Goal: Task Accomplishment & Management: Complete application form

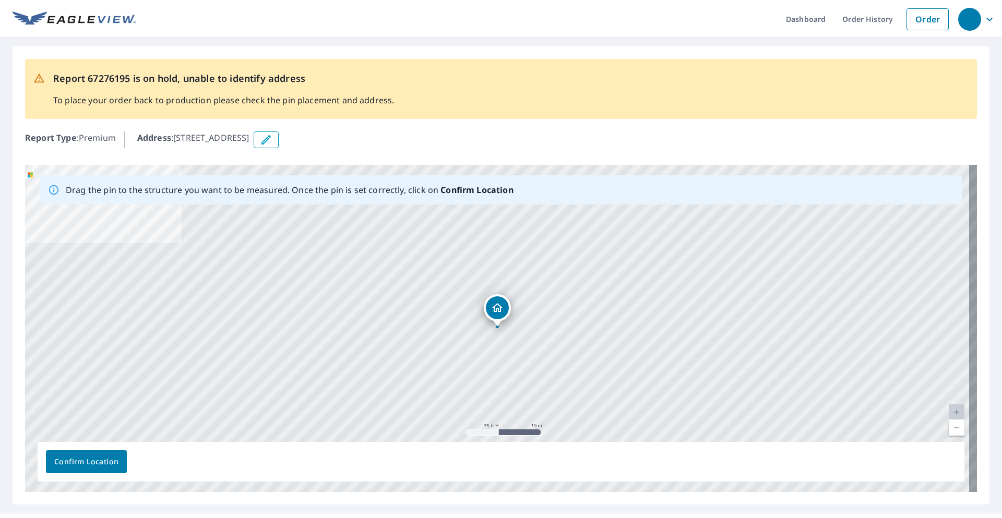
click at [948, 427] on link "Current Level 20, Zoom Out" at bounding box center [956, 428] width 16 height 16
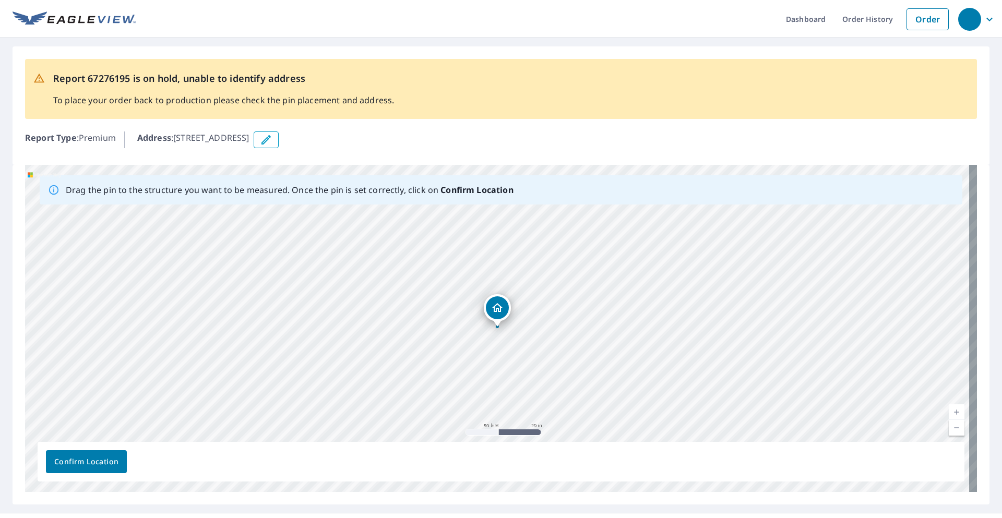
click at [948, 427] on link "Current Level 19, Zoom Out" at bounding box center [956, 428] width 16 height 16
click at [948, 427] on link "Current Level 18, Zoom Out" at bounding box center [956, 428] width 16 height 16
drag, startPoint x: 627, startPoint y: 344, endPoint x: 417, endPoint y: 272, distance: 221.4
click at [417, 272] on div "[STREET_ADDRESS]" at bounding box center [501, 328] width 952 height 327
drag, startPoint x: 427, startPoint y: 337, endPoint x: 502, endPoint y: 340, distance: 75.2
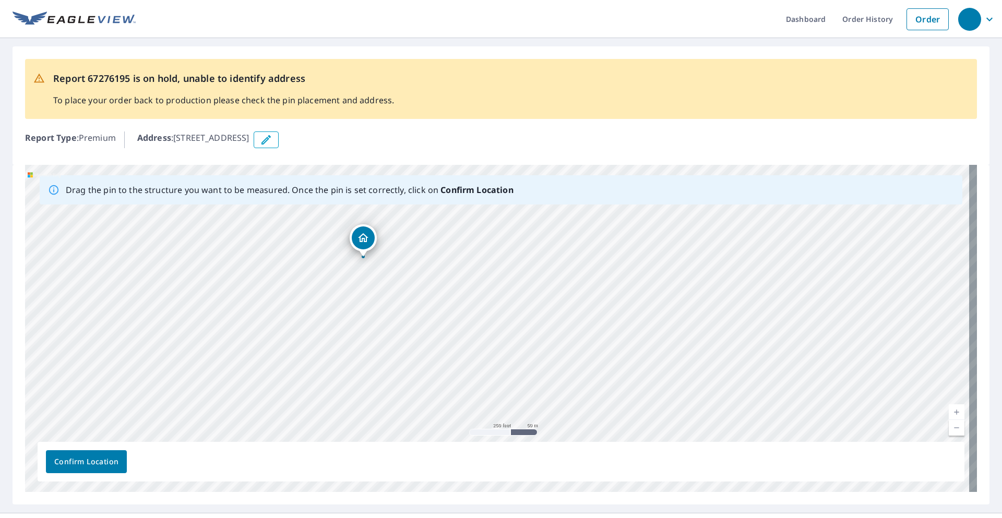
click at [502, 340] on div "[STREET_ADDRESS]" at bounding box center [501, 328] width 952 height 327
drag, startPoint x: 476, startPoint y: 296, endPoint x: 427, endPoint y: 300, distance: 49.7
click at [427, 300] on div "[STREET_ADDRESS]" at bounding box center [501, 328] width 952 height 327
drag, startPoint x: 544, startPoint y: 346, endPoint x: 527, endPoint y: 144, distance: 203.1
click at [527, 144] on div "Report 67276195 is on hold, unable to identify address To place your order back…" at bounding box center [501, 275] width 1002 height 475
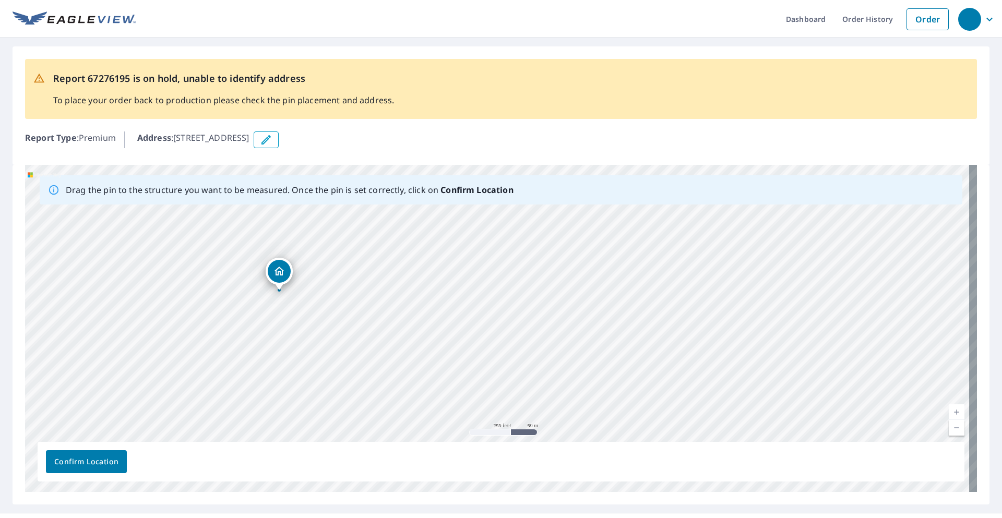
click at [467, 281] on div "[STREET_ADDRESS]" at bounding box center [501, 328] width 952 height 327
drag, startPoint x: 334, startPoint y: 328, endPoint x: 367, endPoint y: 250, distance: 83.9
click at [367, 250] on div "[STREET_ADDRESS]" at bounding box center [501, 328] width 952 height 327
click at [631, 302] on div "[STREET_ADDRESS]" at bounding box center [501, 328] width 952 height 327
click at [272, 138] on icon "button" at bounding box center [266, 140] width 13 height 13
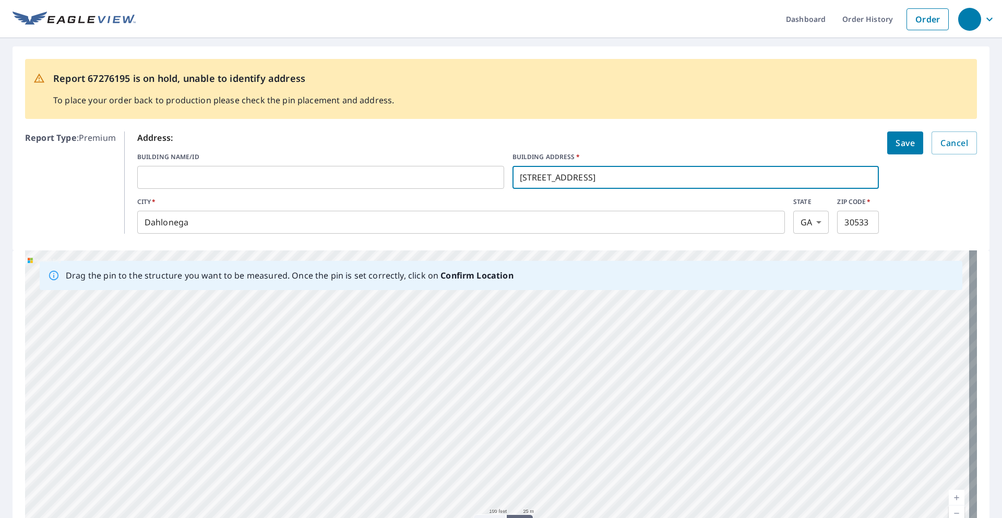
drag, startPoint x: 601, startPoint y: 179, endPoint x: 534, endPoint y: 174, distance: 67.5
click at [534, 174] on input "[STREET_ADDRESS]" at bounding box center [695, 177] width 367 height 29
type input "[STREET_ADDRESS][PERSON_NAME]"
click at [895, 142] on span "Save" at bounding box center [904, 143] width 19 height 15
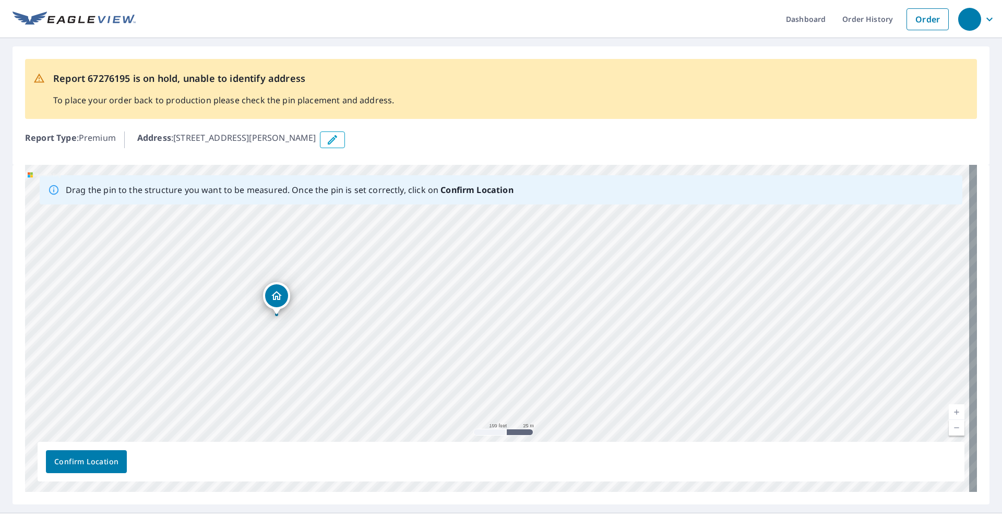
drag, startPoint x: 631, startPoint y: 297, endPoint x: 411, endPoint y: 285, distance: 221.0
click at [411, 285] on div "[STREET_ADDRESS][PERSON_NAME]" at bounding box center [501, 328] width 952 height 327
drag, startPoint x: 484, startPoint y: 362, endPoint x: 284, endPoint y: 294, distance: 211.5
click at [284, 294] on div "[STREET_ADDRESS][PERSON_NAME]" at bounding box center [501, 328] width 952 height 327
drag, startPoint x: 499, startPoint y: 296, endPoint x: 423, endPoint y: 382, distance: 114.6
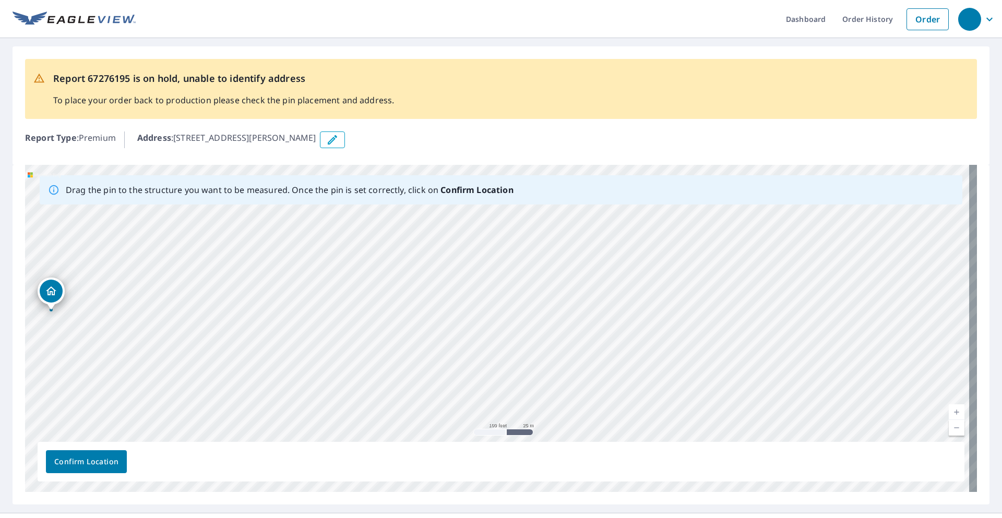
click at [423, 382] on div "[STREET_ADDRESS][PERSON_NAME]" at bounding box center [501, 328] width 952 height 327
drag, startPoint x: 310, startPoint y: 304, endPoint x: 535, endPoint y: 343, distance: 228.2
click at [535, 343] on div "[STREET_ADDRESS][PERSON_NAME]" at bounding box center [501, 328] width 952 height 327
drag, startPoint x: 484, startPoint y: 336, endPoint x: 429, endPoint y: 410, distance: 91.7
click at [429, 410] on div "[STREET_ADDRESS][PERSON_NAME]" at bounding box center [501, 328] width 952 height 327
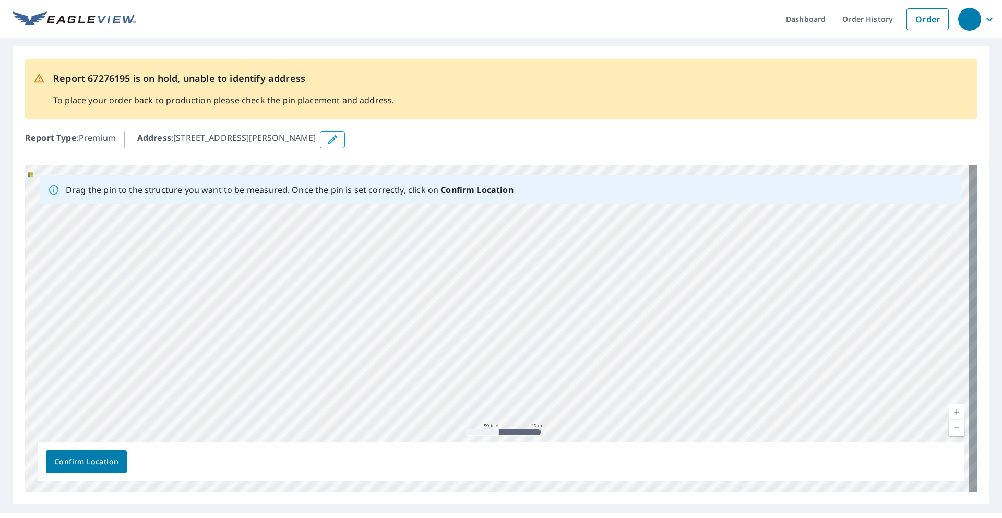
drag, startPoint x: 679, startPoint y: 315, endPoint x: 583, endPoint y: 213, distance: 140.3
click at [558, 227] on div "[STREET_ADDRESS][PERSON_NAME]" at bounding box center [501, 328] width 952 height 327
drag, startPoint x: 420, startPoint y: 314, endPoint x: 483, endPoint y: 436, distance: 137.9
click at [483, 436] on div "[STREET_ADDRESS][PERSON_NAME]" at bounding box center [501, 328] width 952 height 327
drag, startPoint x: 501, startPoint y: 371, endPoint x: 557, endPoint y: 498, distance: 138.3
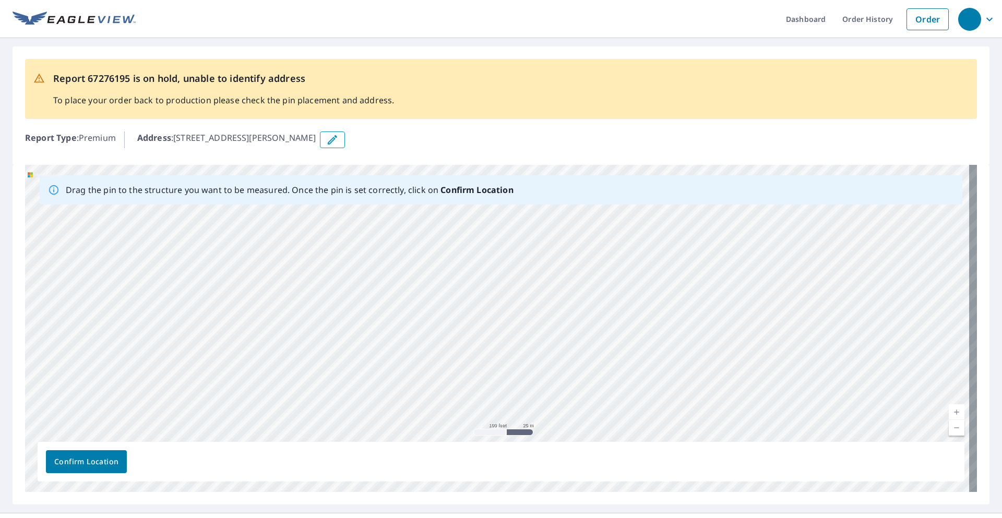
click at [557, 498] on div "Drag the pin to the structure you want to be measured. Once the pin is set corr…" at bounding box center [501, 335] width 977 height 340
click at [599, 263] on div "[STREET_ADDRESS][PERSON_NAME]" at bounding box center [501, 328] width 952 height 327
drag, startPoint x: 352, startPoint y: 371, endPoint x: 753, endPoint y: 195, distance: 438.5
click at [753, 195] on div "Drag the pin to the structure you want to be measured. Once the pin is set corr…" at bounding box center [501, 328] width 952 height 327
click at [495, 374] on div "[STREET_ADDRESS][PERSON_NAME]" at bounding box center [501, 328] width 952 height 327
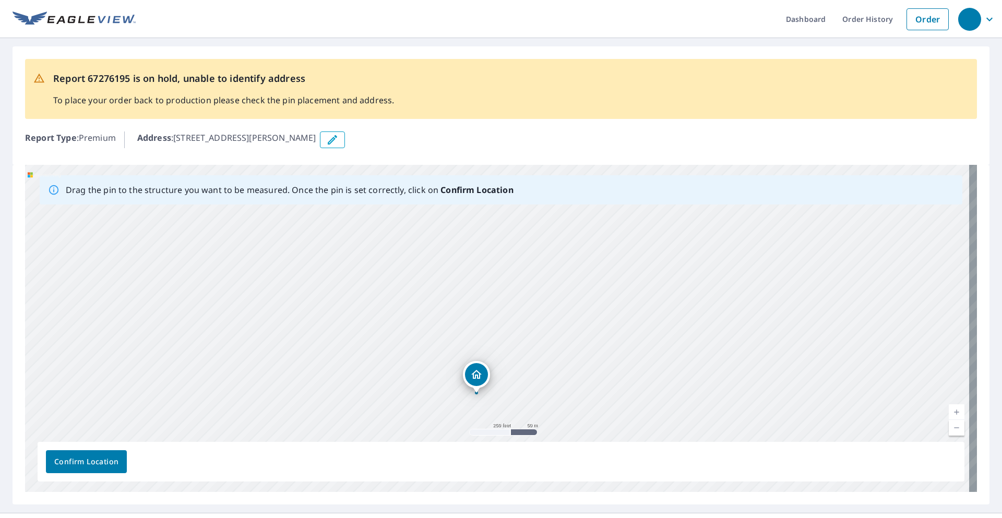
drag, startPoint x: 475, startPoint y: 335, endPoint x: 384, endPoint y: 390, distance: 106.7
click at [384, 390] on div "[STREET_ADDRESS][PERSON_NAME]" at bounding box center [501, 328] width 952 height 327
drag, startPoint x: 578, startPoint y: 376, endPoint x: 584, endPoint y: 234, distance: 141.5
click at [584, 234] on div "[STREET_ADDRESS][PERSON_NAME]" at bounding box center [501, 328] width 952 height 327
drag, startPoint x: 541, startPoint y: 333, endPoint x: 515, endPoint y: 282, distance: 56.9
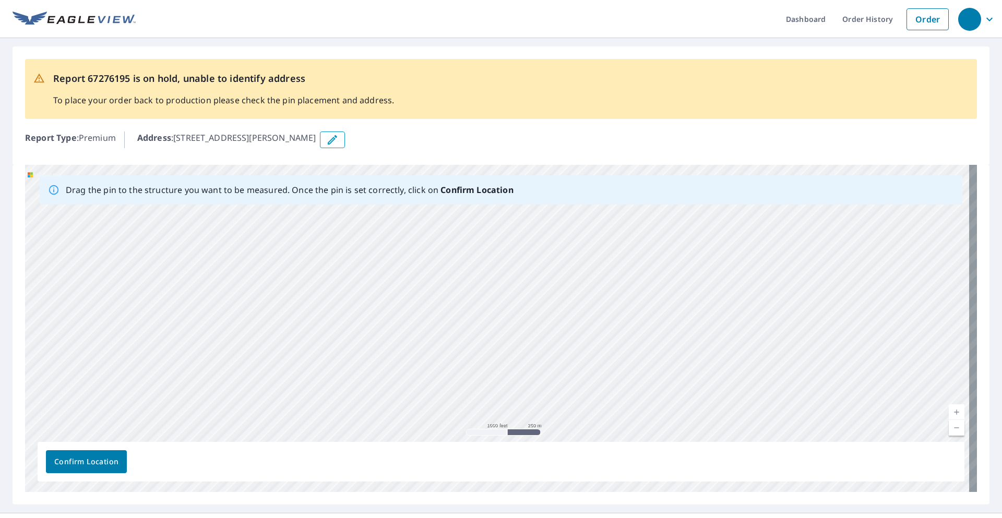
click at [515, 282] on div "[STREET_ADDRESS][PERSON_NAME]" at bounding box center [501, 328] width 952 height 327
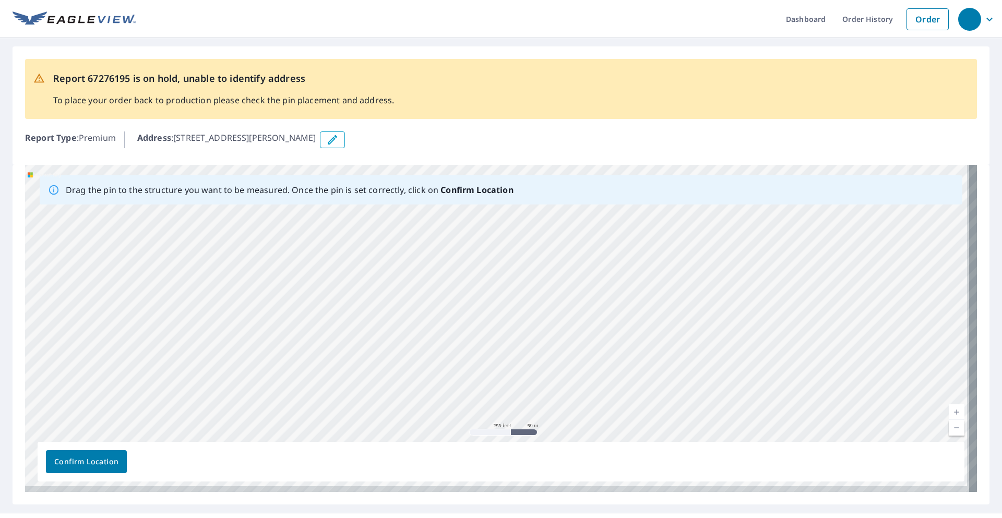
drag, startPoint x: 461, startPoint y: 336, endPoint x: 417, endPoint y: 233, distance: 112.2
click at [417, 233] on div "[STREET_ADDRESS][PERSON_NAME]" at bounding box center [501, 328] width 952 height 327
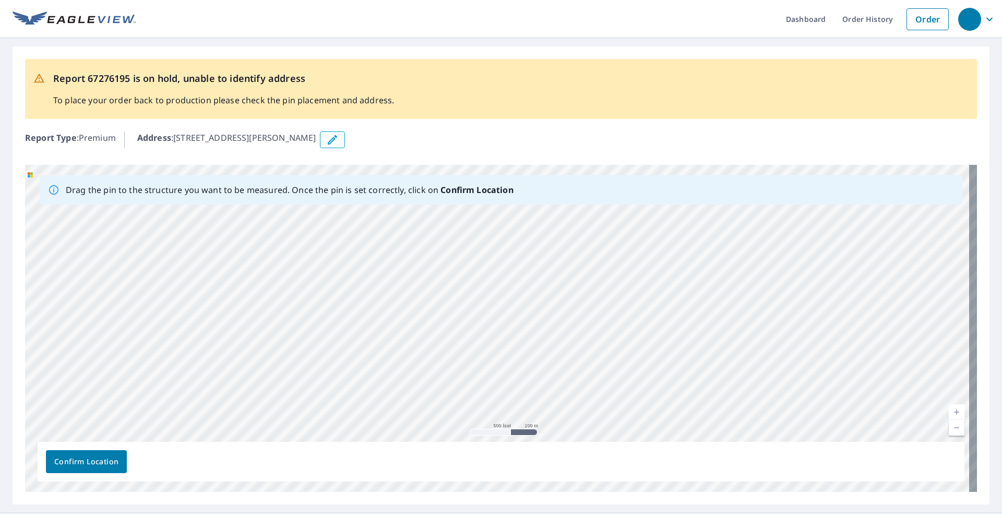
drag, startPoint x: 521, startPoint y: 345, endPoint x: 511, endPoint y: 370, distance: 27.1
click at [511, 370] on div "[STREET_ADDRESS][PERSON_NAME]" at bounding box center [501, 328] width 952 height 327
drag, startPoint x: 478, startPoint y: 301, endPoint x: 498, endPoint y: 427, distance: 127.3
click at [498, 427] on div "[STREET_ADDRESS][PERSON_NAME]" at bounding box center [501, 328] width 952 height 327
drag, startPoint x: 455, startPoint y: 309, endPoint x: 471, endPoint y: 383, distance: 75.6
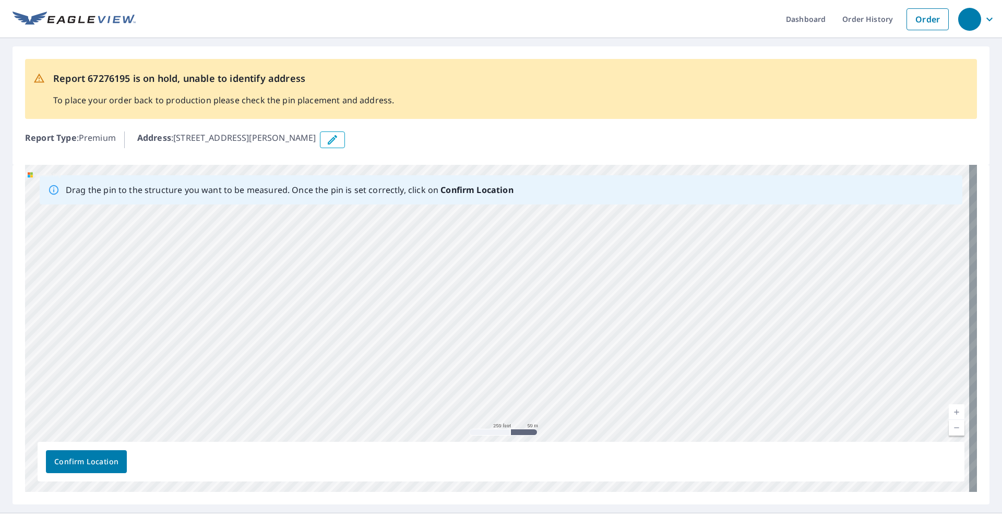
click at [471, 383] on div "[STREET_ADDRESS][PERSON_NAME]" at bounding box center [501, 328] width 952 height 327
drag, startPoint x: 479, startPoint y: 260, endPoint x: 477, endPoint y: 423, distance: 162.3
click at [477, 422] on div "[STREET_ADDRESS][PERSON_NAME]" at bounding box center [501, 328] width 952 height 327
click at [440, 256] on div "[STREET_ADDRESS][PERSON_NAME]" at bounding box center [501, 328] width 952 height 327
drag, startPoint x: 567, startPoint y: 402, endPoint x: 506, endPoint y: 212, distance: 199.0
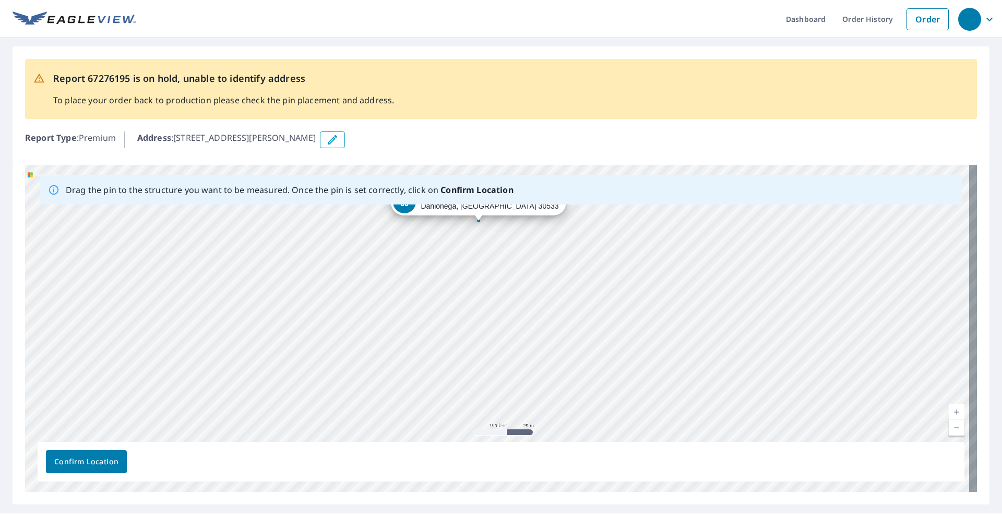
click at [511, 223] on div "[STREET_ADDRESS][PERSON_NAME]" at bounding box center [501, 328] width 952 height 327
drag, startPoint x: 522, startPoint y: 353, endPoint x: 475, endPoint y: 195, distance: 164.9
click at [477, 198] on div "Drag the pin to the structure you want to be measured. Once the pin is set corr…" at bounding box center [501, 328] width 952 height 327
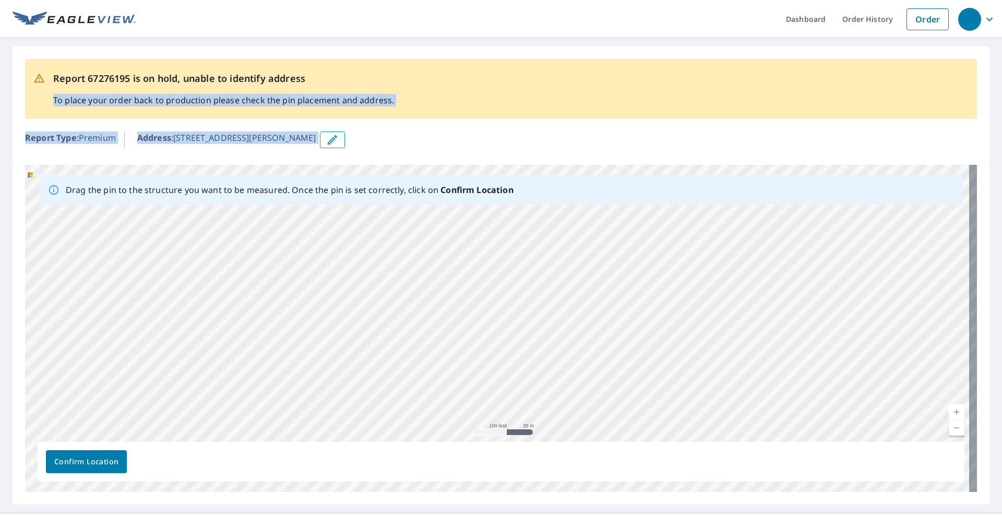
drag, startPoint x: 433, startPoint y: 131, endPoint x: 433, endPoint y: 71, distance: 60.0
click at [433, 71] on div "Report 67276195 is on hold, unable to identify address To place your order back…" at bounding box center [501, 105] width 977 height 118
click at [403, 238] on div "[STREET_ADDRESS][PERSON_NAME]" at bounding box center [501, 328] width 952 height 327
drag, startPoint x: 414, startPoint y: 392, endPoint x: 433, endPoint y: 217, distance: 176.3
click at [433, 217] on div "[STREET_ADDRESS][PERSON_NAME]" at bounding box center [501, 328] width 952 height 327
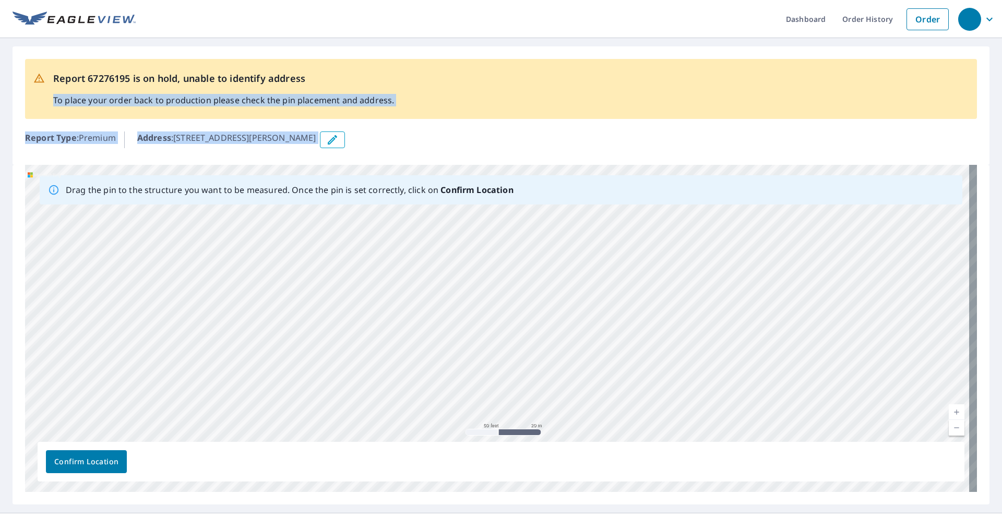
click at [266, 294] on div "[STREET_ADDRESS][PERSON_NAME]" at bounding box center [501, 328] width 952 height 327
drag, startPoint x: 399, startPoint y: 247, endPoint x: 406, endPoint y: 297, distance: 51.2
click at [406, 297] on div "[STREET_ADDRESS][PERSON_NAME]" at bounding box center [501, 328] width 952 height 327
drag, startPoint x: 398, startPoint y: 215, endPoint x: 397, endPoint y: 255, distance: 40.2
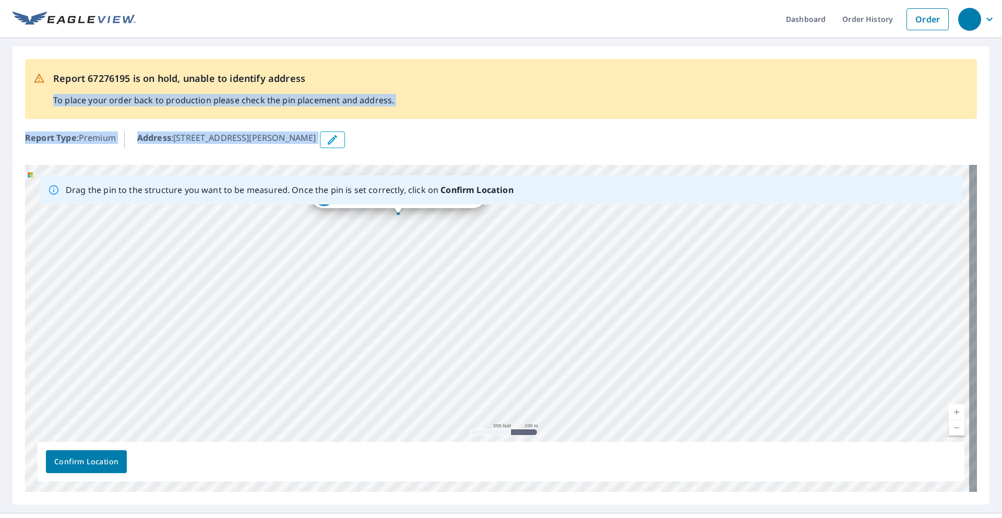
click at [397, 255] on div "[STREET_ADDRESS][PERSON_NAME]" at bounding box center [501, 328] width 952 height 327
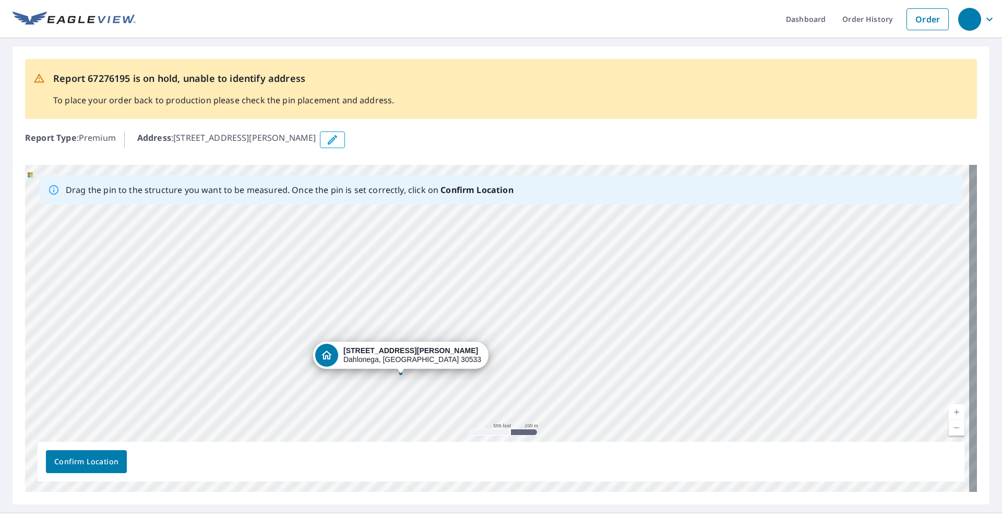
drag, startPoint x: 398, startPoint y: 214, endPoint x: 401, endPoint y: 374, distance: 160.2
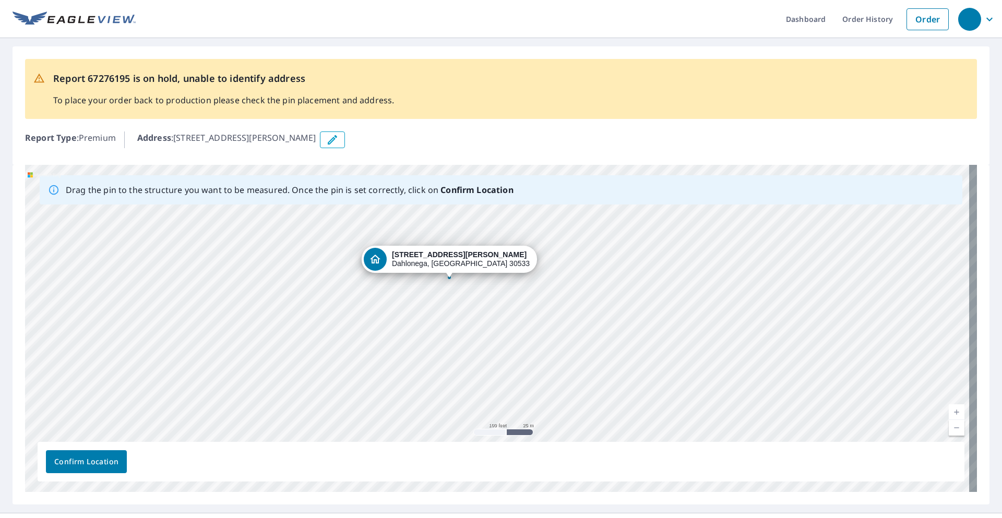
drag, startPoint x: 496, startPoint y: 298, endPoint x: 488, endPoint y: 342, distance: 45.0
click at [488, 342] on div "[STREET_ADDRESS][PERSON_NAME]" at bounding box center [501, 328] width 952 height 327
click at [71, 459] on span "Confirm Location" at bounding box center [86, 461] width 64 height 13
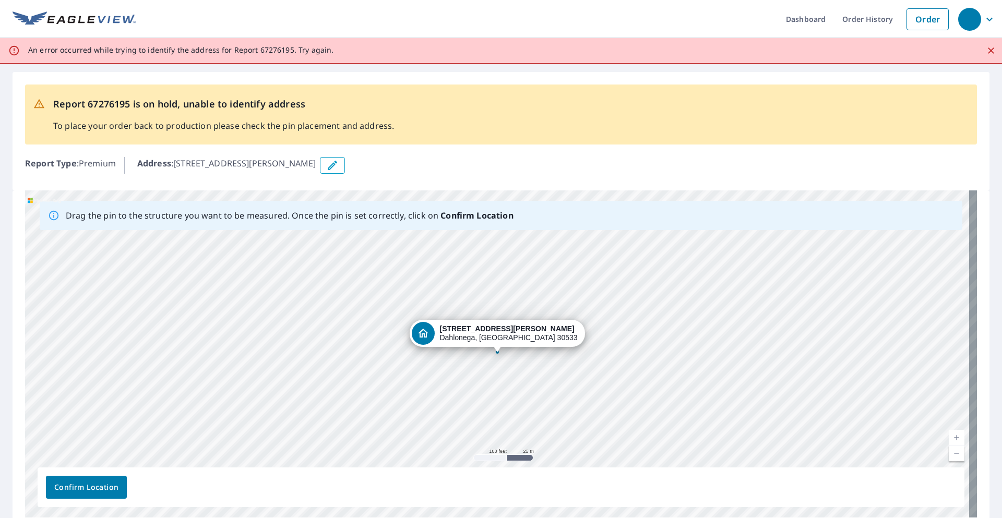
click at [86, 481] on span "Confirm Location" at bounding box center [86, 487] width 64 height 13
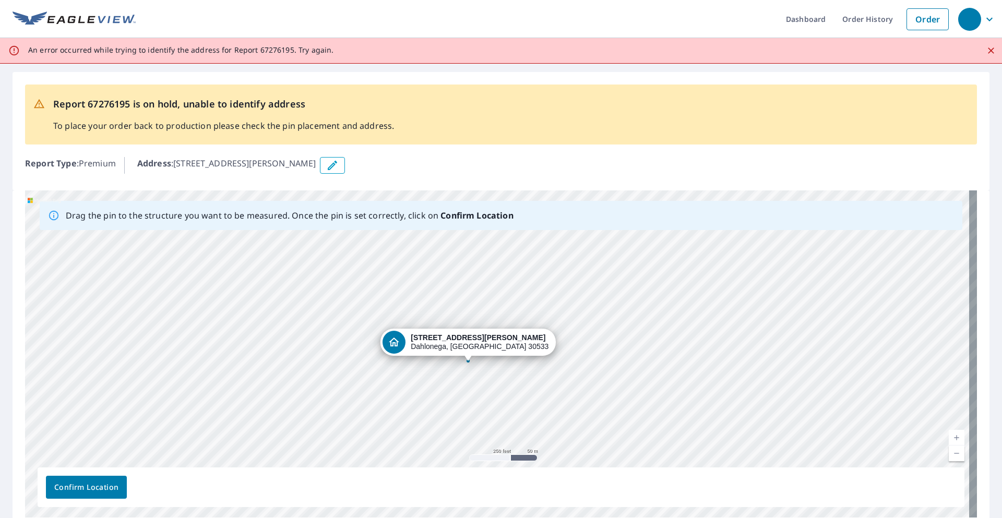
click at [988, 52] on icon "Close" at bounding box center [991, 50] width 6 height 6
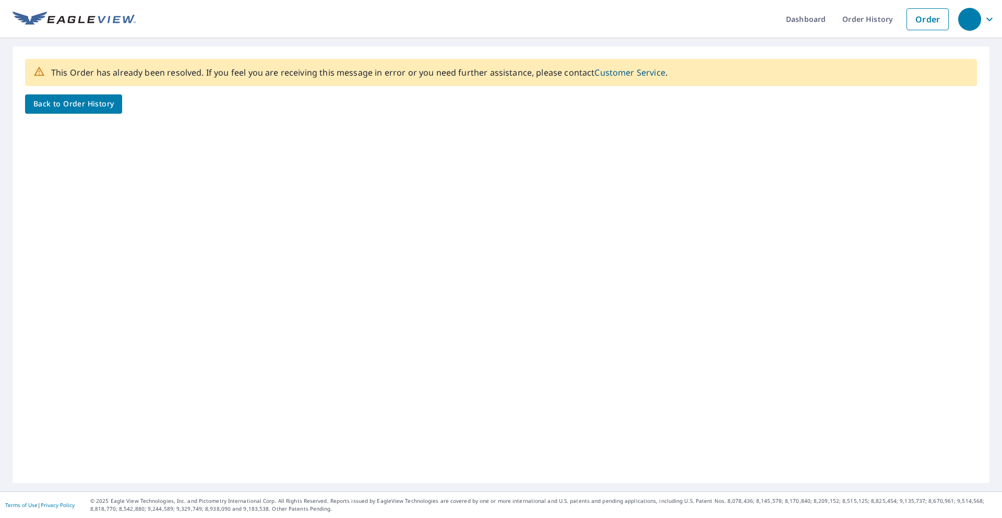
click at [57, 100] on span "Back to Order History" at bounding box center [73, 104] width 80 height 13
